Goal: Information Seeking & Learning: Learn about a topic

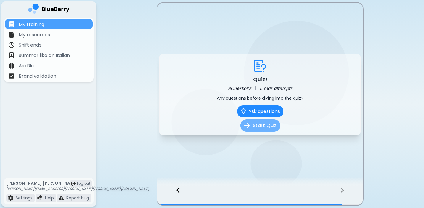
click at [268, 131] on button "Start Quiz" at bounding box center [260, 126] width 40 height 12
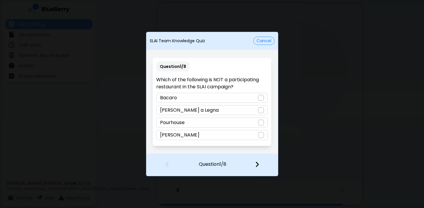
click at [266, 45] on div "SLAI Team Knowledge Quiz Cancel" at bounding box center [212, 40] width 132 height 13
click at [267, 42] on button "Cancel" at bounding box center [264, 41] width 21 height 8
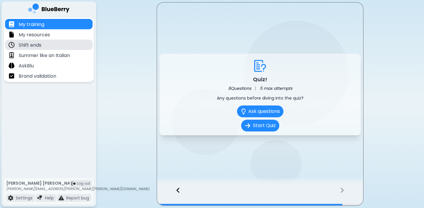
click at [67, 45] on div "Shift ends" at bounding box center [49, 45] width 88 height 10
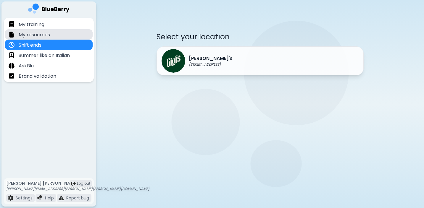
click at [74, 33] on div "My resources" at bounding box center [49, 34] width 88 height 10
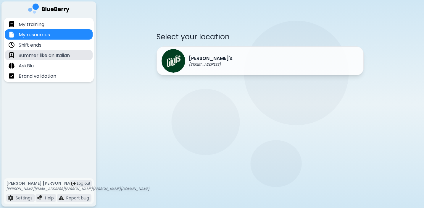
click at [74, 57] on div "Summer like an Italian" at bounding box center [49, 55] width 88 height 10
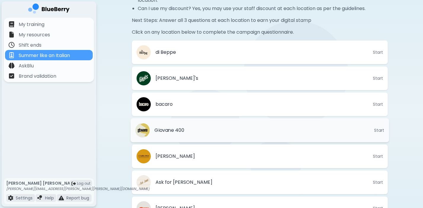
scroll to position [157, 0]
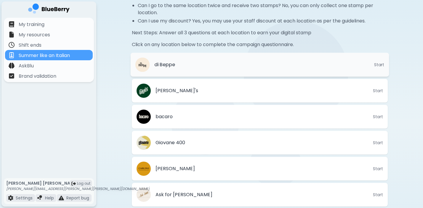
click at [195, 68] on li "di Beppe Start" at bounding box center [259, 65] width 259 height 24
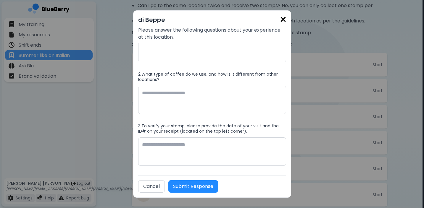
scroll to position [18, 0]
click at [286, 20] on div "di Beppe Please answer the following questions about your experience at this lo…" at bounding box center [212, 103] width 158 height 187
click at [282, 20] on img at bounding box center [283, 19] width 6 height 8
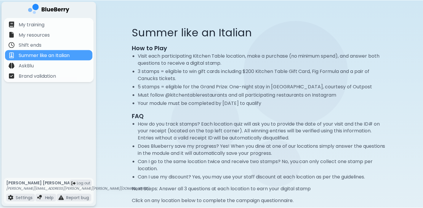
scroll to position [157, 0]
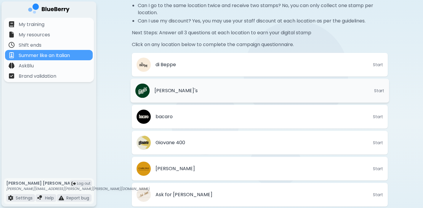
click at [192, 97] on li "[PERSON_NAME]'s Start" at bounding box center [259, 91] width 259 height 24
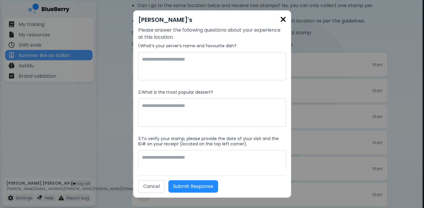
scroll to position [0, 0]
click at [285, 21] on img at bounding box center [283, 19] width 6 height 8
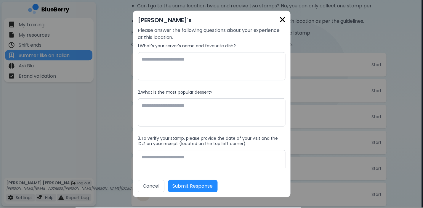
scroll to position [157, 0]
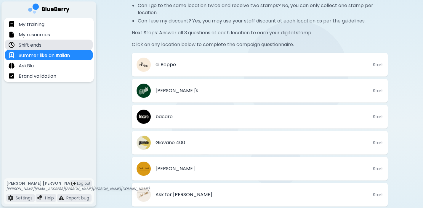
click at [75, 49] on div "Shift ends" at bounding box center [49, 45] width 88 height 10
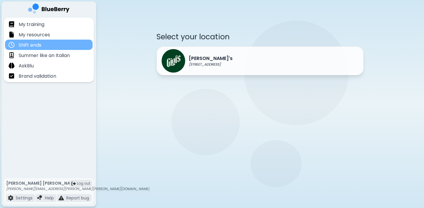
click at [76, 40] on div "Shift ends" at bounding box center [49, 45] width 88 height 10
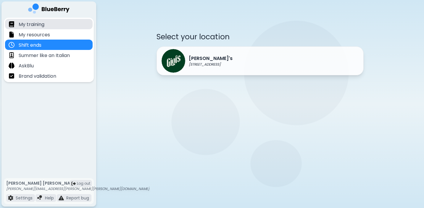
drag, startPoint x: 24, startPoint y: 25, endPoint x: 24, endPoint y: 22, distance: 3.3
click at [24, 25] on p "My training" at bounding box center [32, 24] width 26 height 7
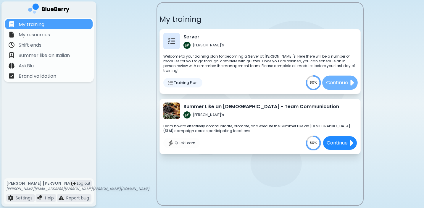
click at [328, 79] on p "Continue" at bounding box center [337, 82] width 22 height 7
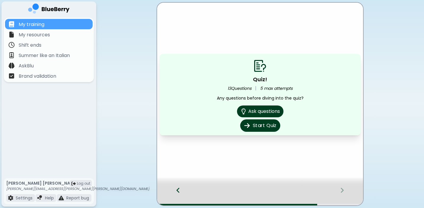
click at [258, 124] on button "Start Quiz" at bounding box center [260, 126] width 40 height 12
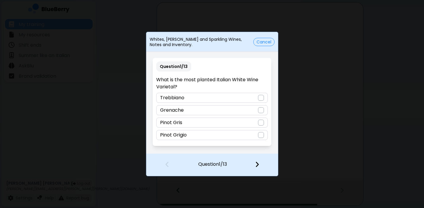
click at [259, 167] on img at bounding box center [257, 164] width 4 height 7
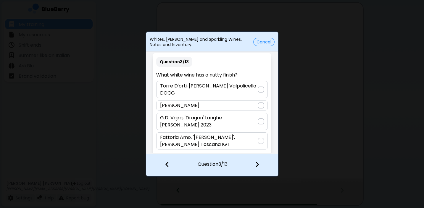
click at [259, 167] on img at bounding box center [257, 164] width 4 height 7
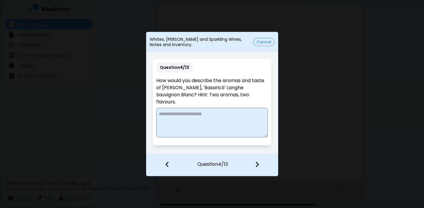
click at [259, 167] on img at bounding box center [257, 164] width 4 height 7
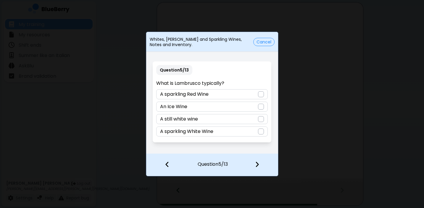
click at [262, 95] on div at bounding box center [261, 95] width 6 height 6
click at [253, 161] on div at bounding box center [260, 165] width 35 height 22
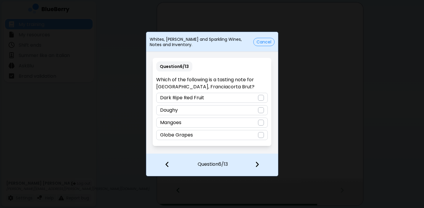
click at [255, 163] on div at bounding box center [260, 165] width 35 height 22
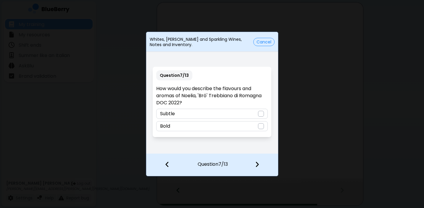
click at [255, 163] on div at bounding box center [260, 165] width 35 height 22
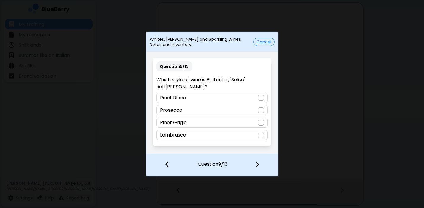
click at [256, 163] on img at bounding box center [257, 164] width 4 height 7
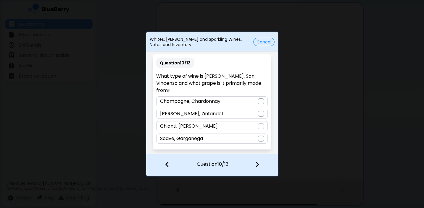
click at [256, 161] on div at bounding box center [260, 165] width 35 height 22
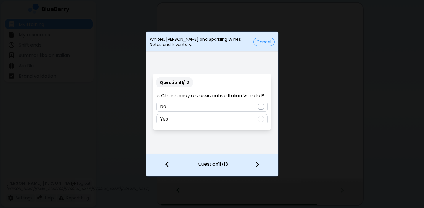
click at [256, 161] on div at bounding box center [260, 165] width 35 height 22
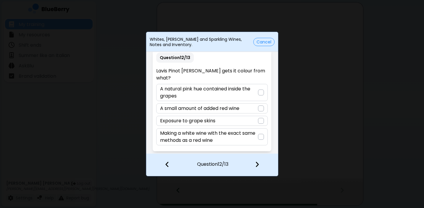
scroll to position [4, 0]
click at [264, 44] on button "Cancel" at bounding box center [264, 42] width 21 height 8
